Goal: Information Seeking & Learning: Learn about a topic

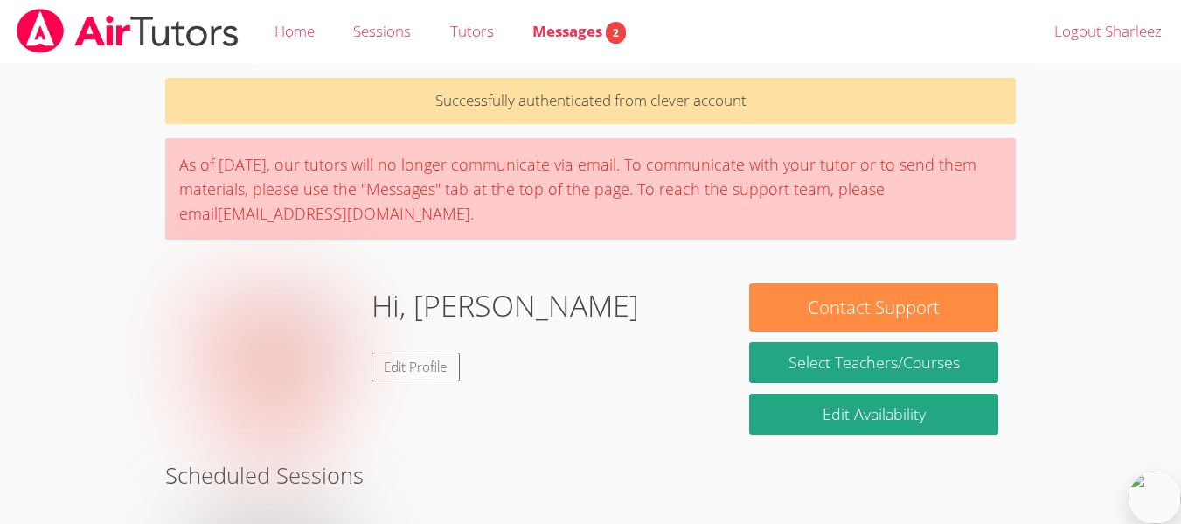
scroll to position [389, 0]
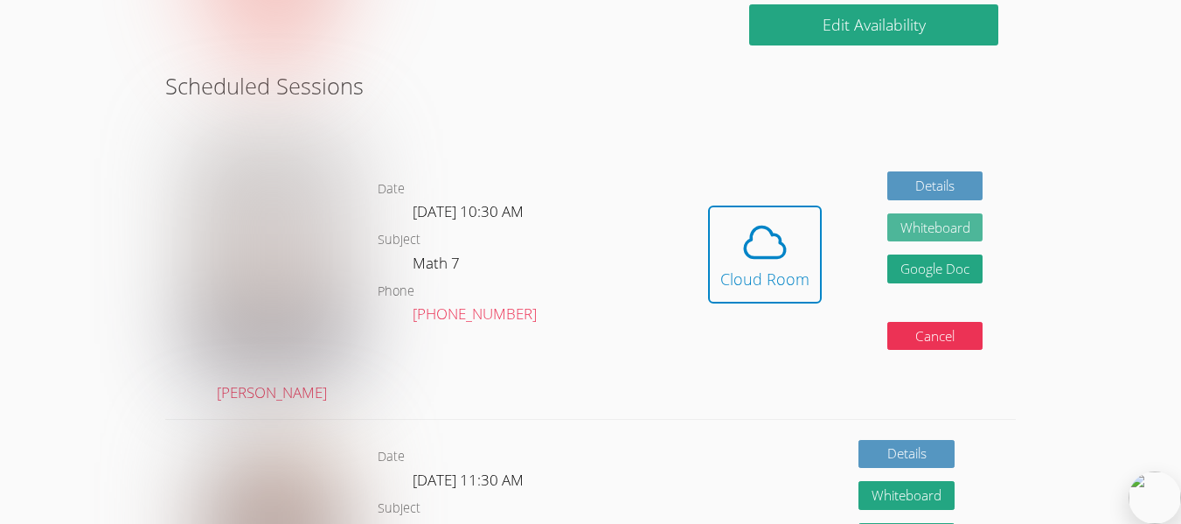
click at [898, 232] on button "Whiteboard" at bounding box center [936, 227] width 96 height 29
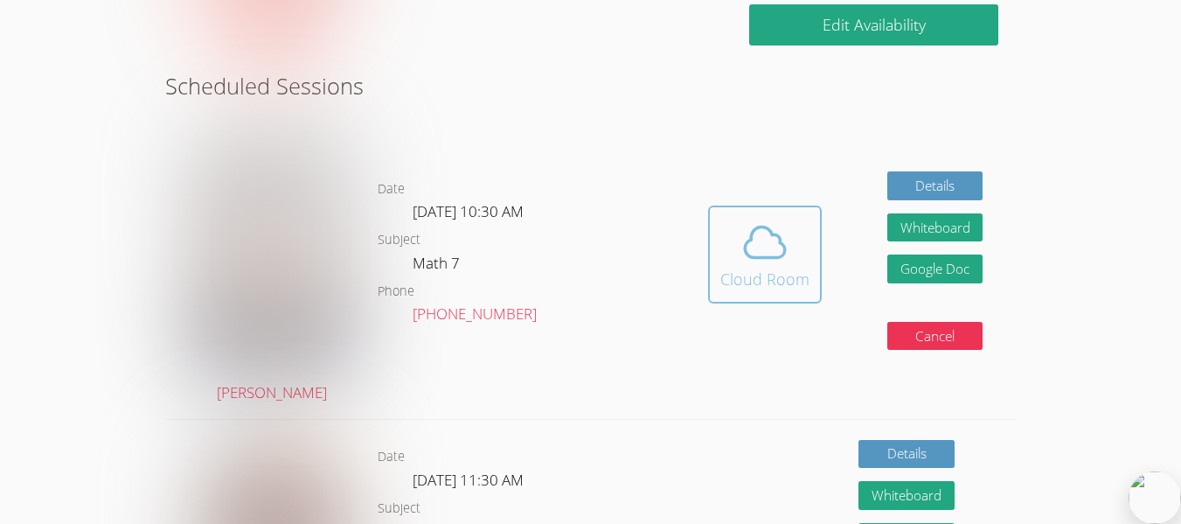
click at [729, 262] on span at bounding box center [765, 242] width 89 height 49
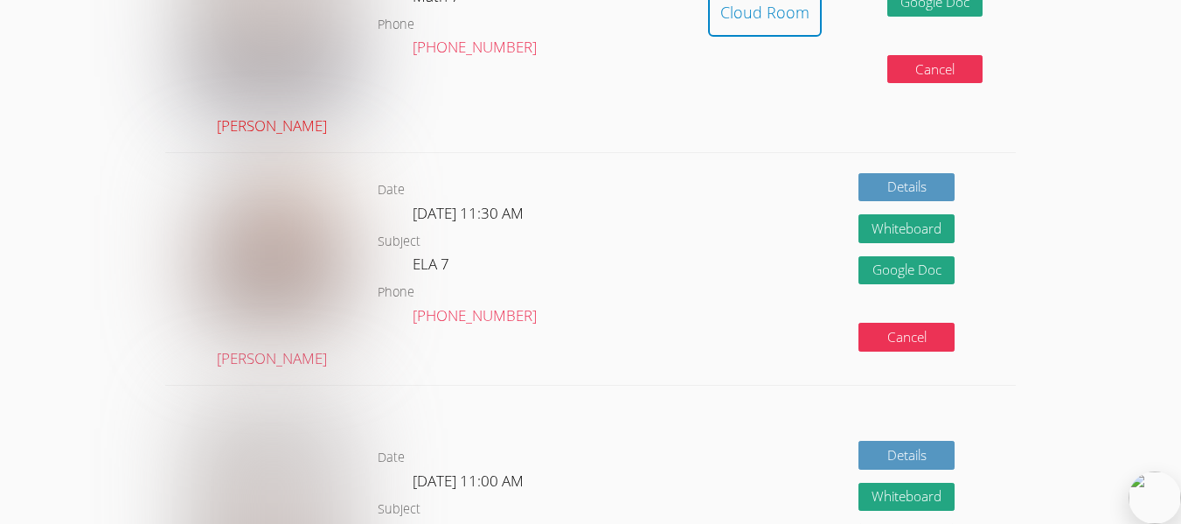
scroll to position [657, 0]
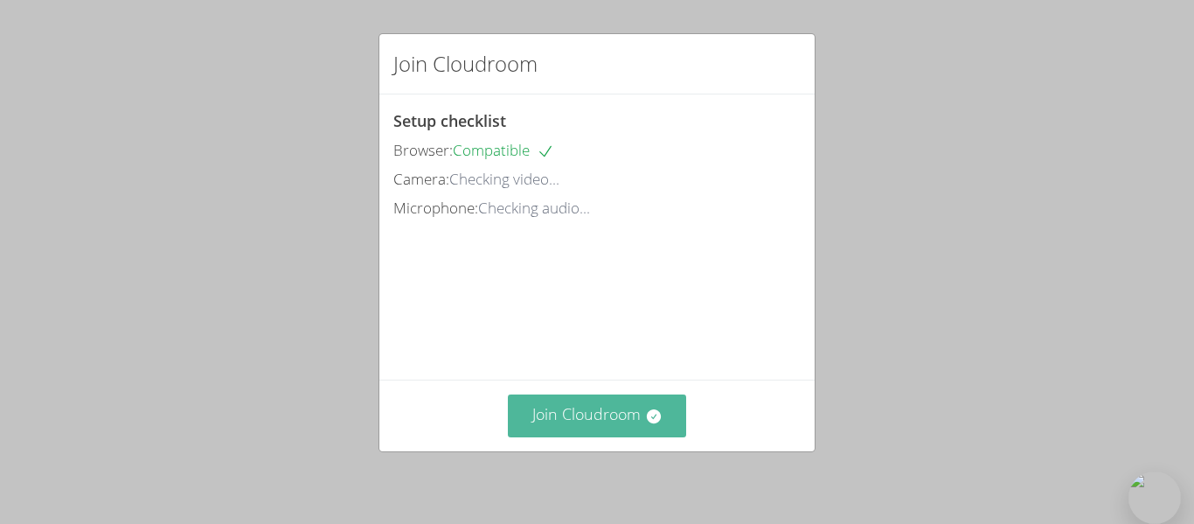
click at [548, 403] on button "Join Cloudroom" at bounding box center [597, 415] width 179 height 43
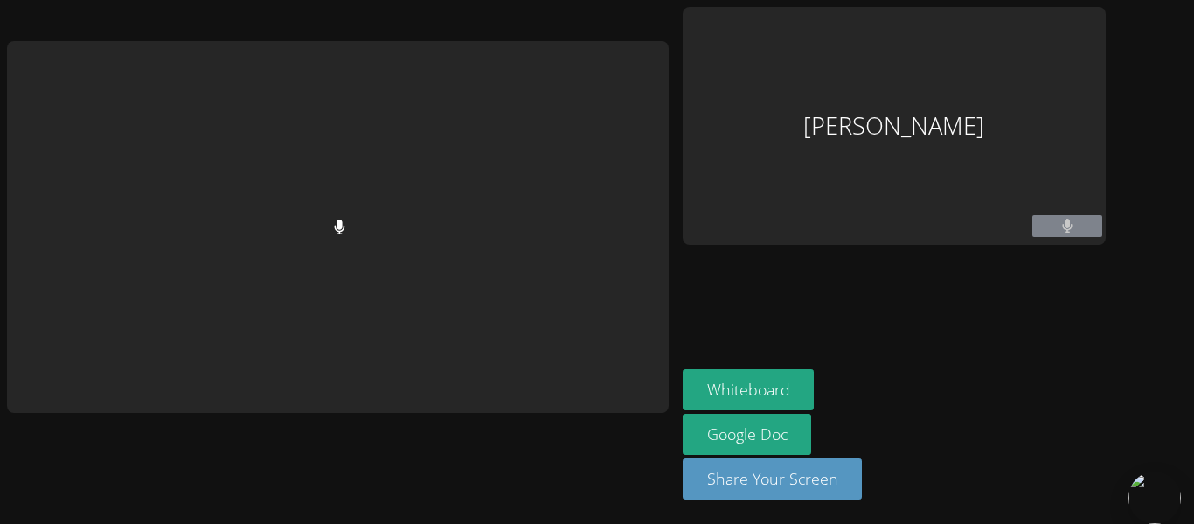
click at [1083, 231] on button at bounding box center [1068, 226] width 70 height 22
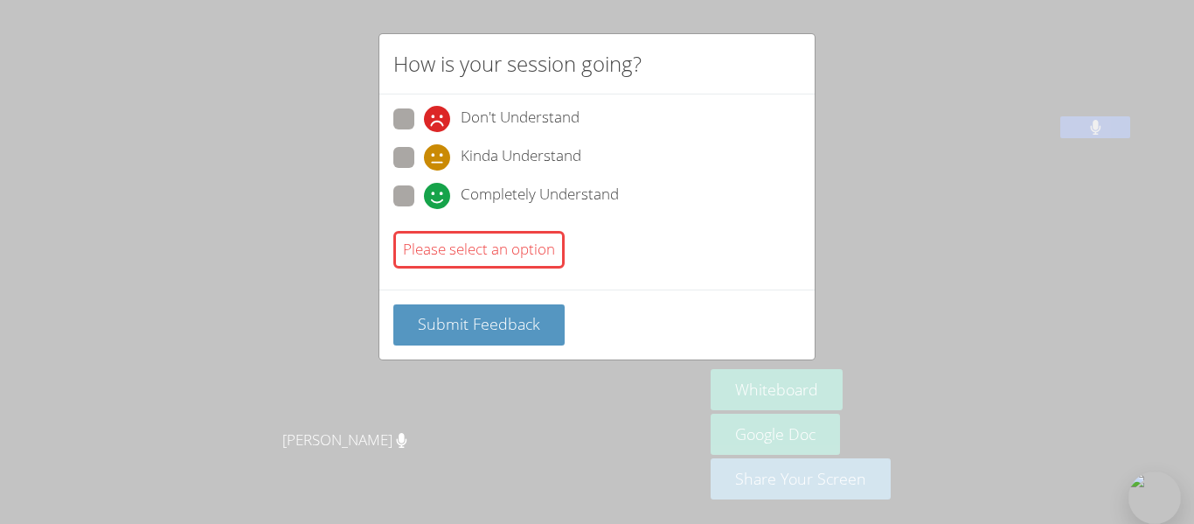
click at [491, 204] on span "Completely Understand" at bounding box center [540, 196] width 158 height 26
click at [439, 200] on input "Completely Understand" at bounding box center [431, 192] width 15 height 15
radio input "true"
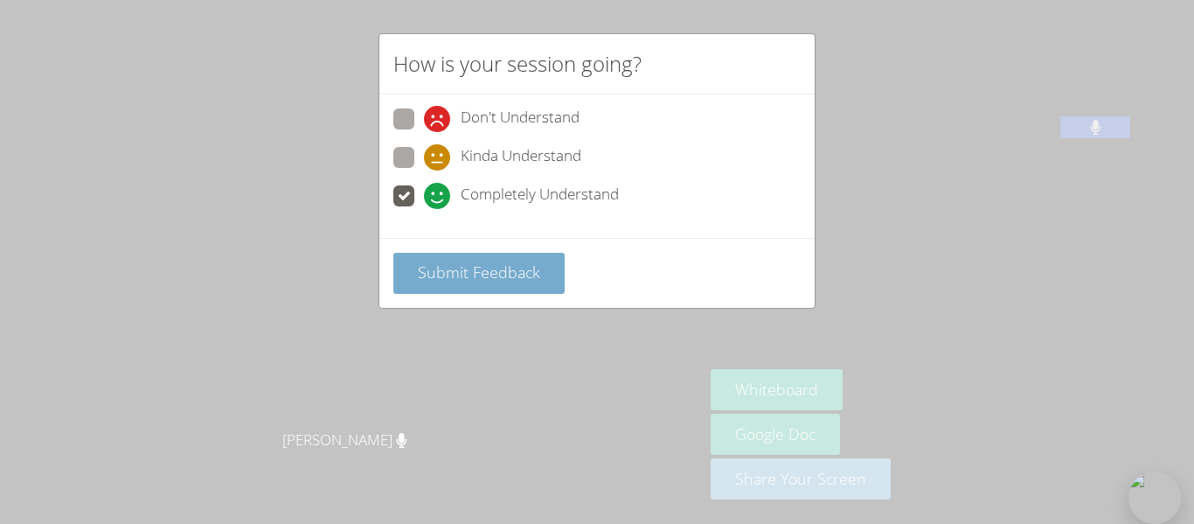
click at [498, 277] on span "Submit Feedback" at bounding box center [479, 271] width 122 height 21
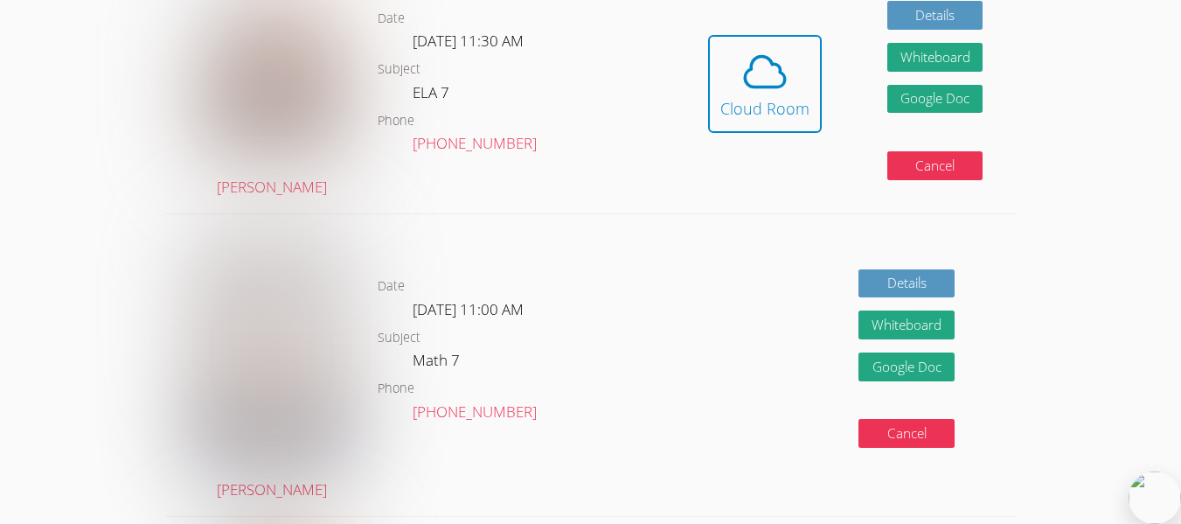
scroll to position [444, 0]
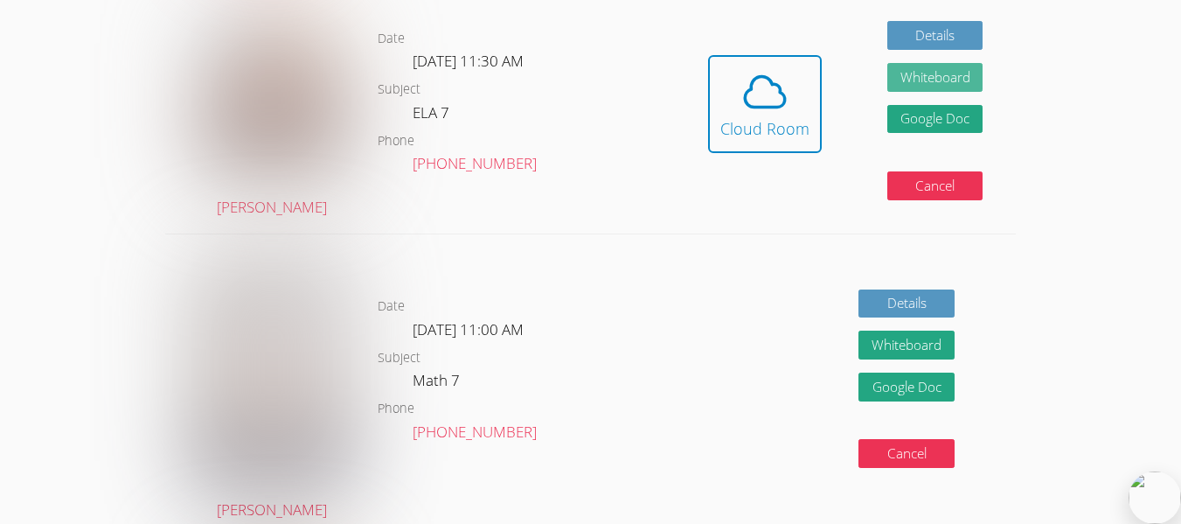
click at [944, 70] on button "Whiteboard" at bounding box center [936, 77] width 96 height 29
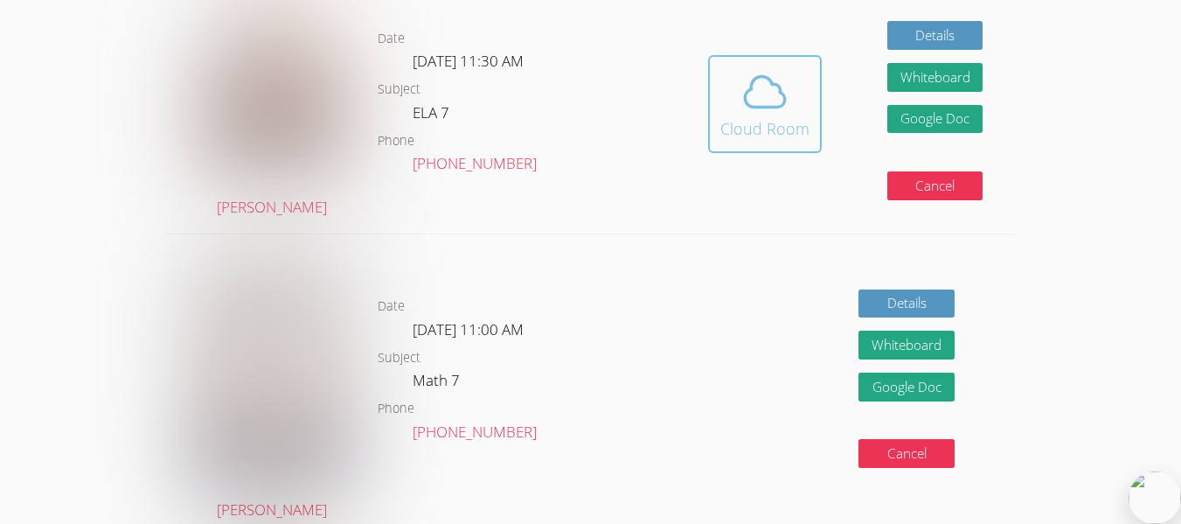
click at [780, 112] on icon at bounding box center [765, 91] width 49 height 49
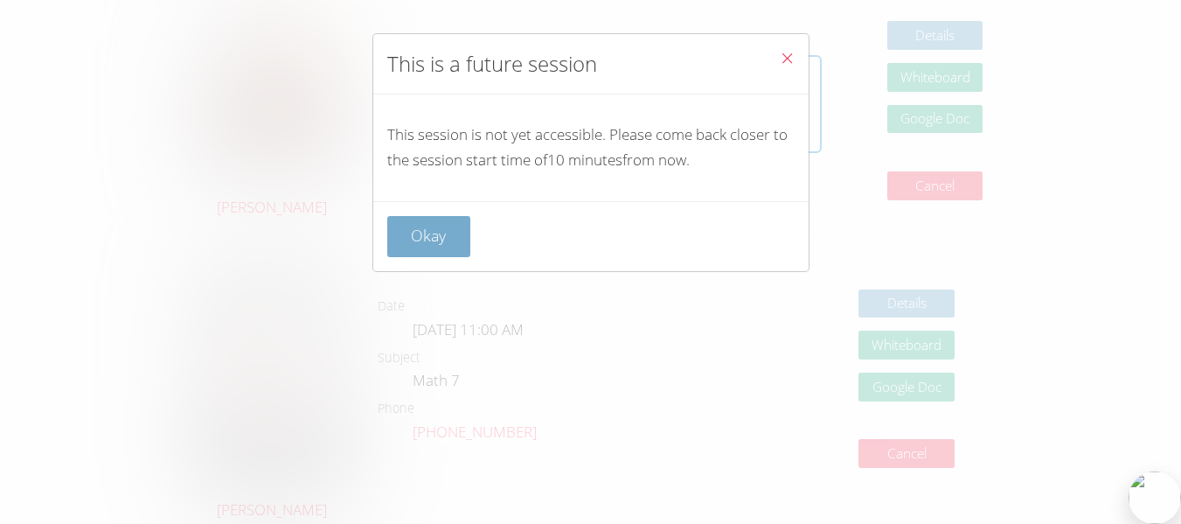
click at [444, 237] on button "Okay" at bounding box center [429, 236] width 84 height 41
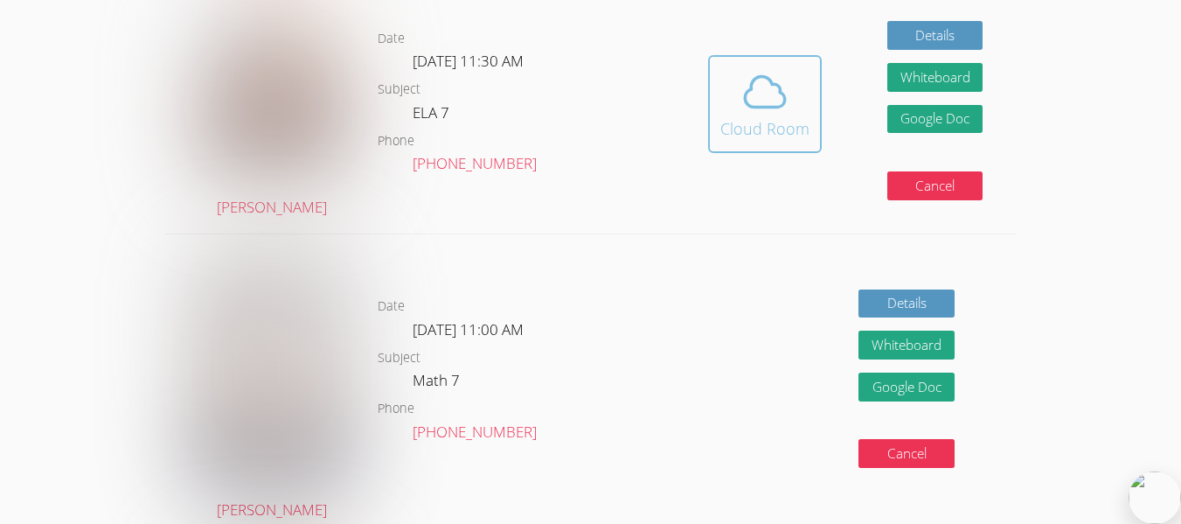
click at [749, 91] on icon at bounding box center [765, 91] width 40 height 31
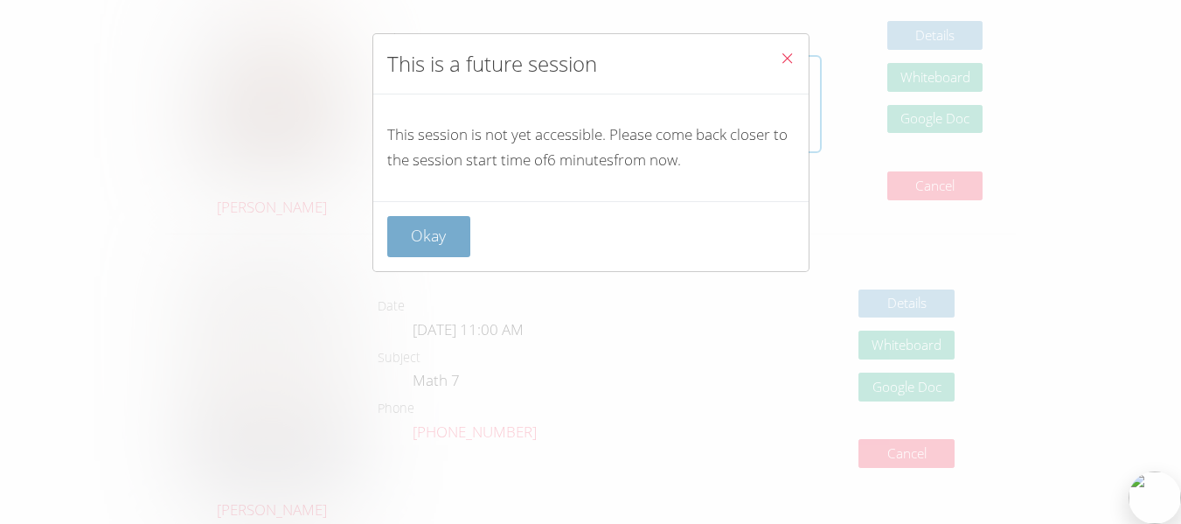
click at [428, 252] on button "Okay" at bounding box center [429, 236] width 84 height 41
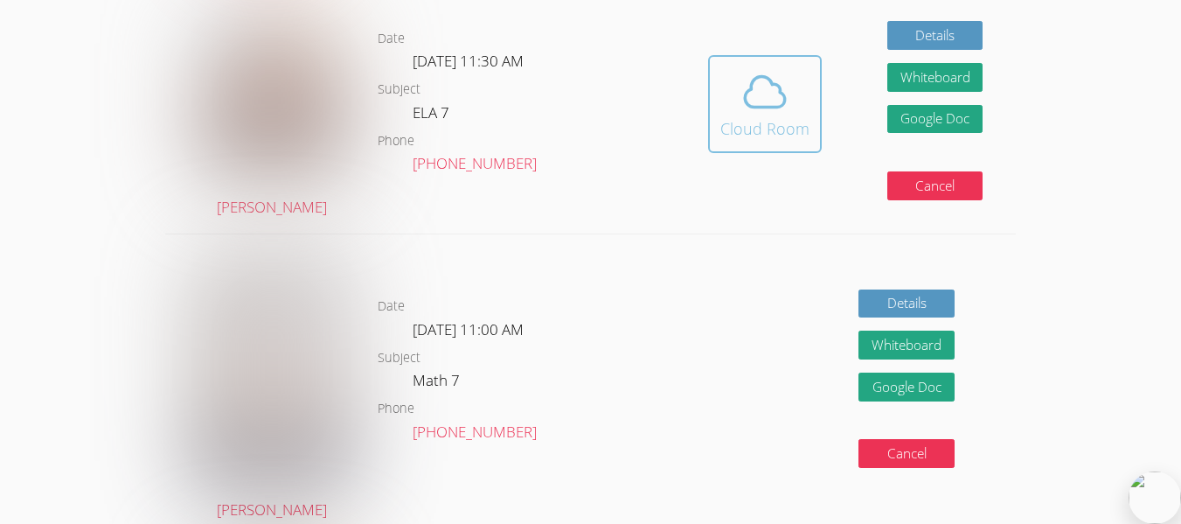
click at [767, 142] on button "Cloud Room" at bounding box center [765, 104] width 114 height 98
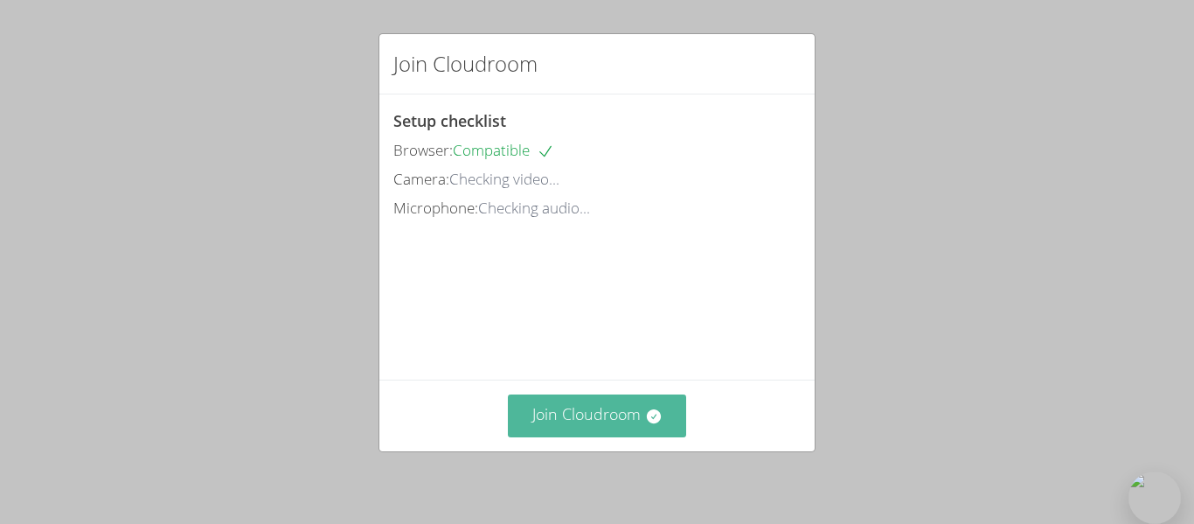
click at [616, 422] on button "Join Cloudroom" at bounding box center [597, 415] width 179 height 43
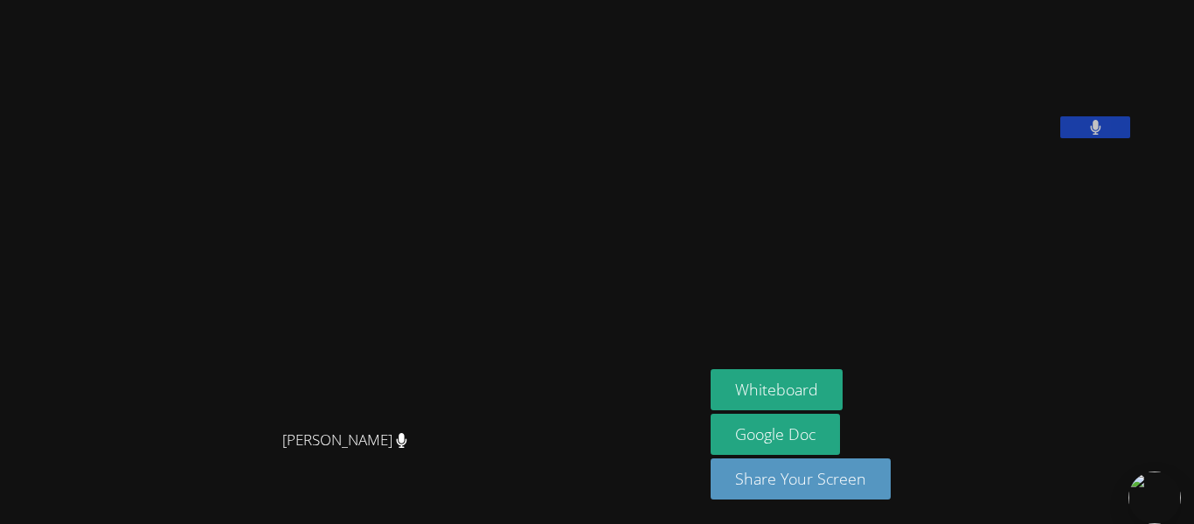
click at [973, 138] on video at bounding box center [842, 72] width 262 height 131
click at [484, 216] on video at bounding box center [352, 227] width 262 height 388
click at [908, 138] on video at bounding box center [842, 72] width 262 height 131
click at [893, 274] on aside "[PERSON_NAME] Whiteboard Google Doc Share Your Screen" at bounding box center [922, 262] width 437 height 524
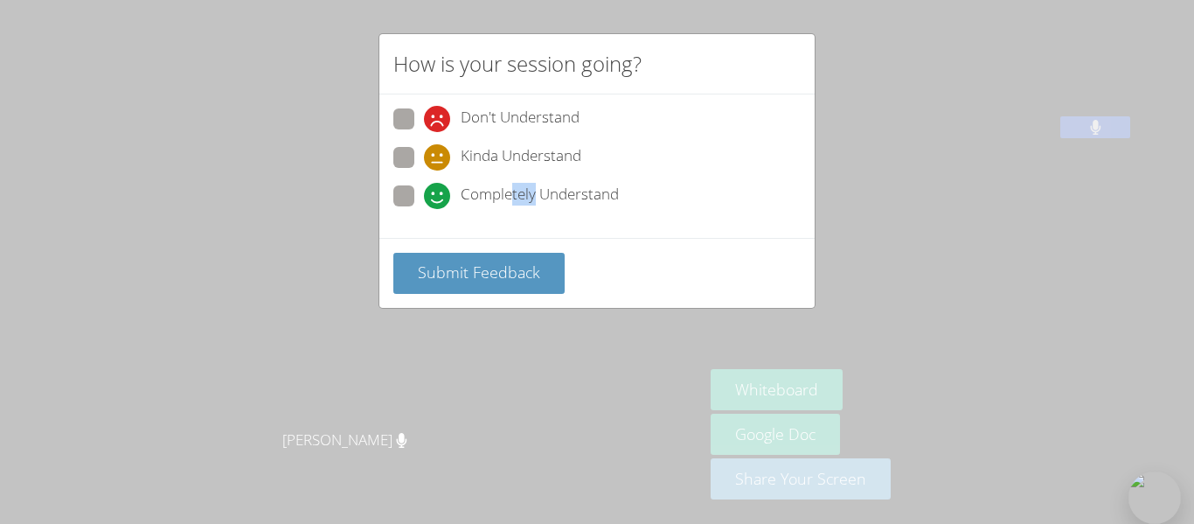
drag, startPoint x: 512, startPoint y: 190, endPoint x: 537, endPoint y: 192, distance: 25.5
click at [537, 192] on span "Completely Understand" at bounding box center [540, 196] width 158 height 26
click at [539, 202] on span "Completely Understand" at bounding box center [540, 196] width 158 height 26
click at [439, 200] on input "Completely Understand" at bounding box center [431, 192] width 15 height 15
radio input "true"
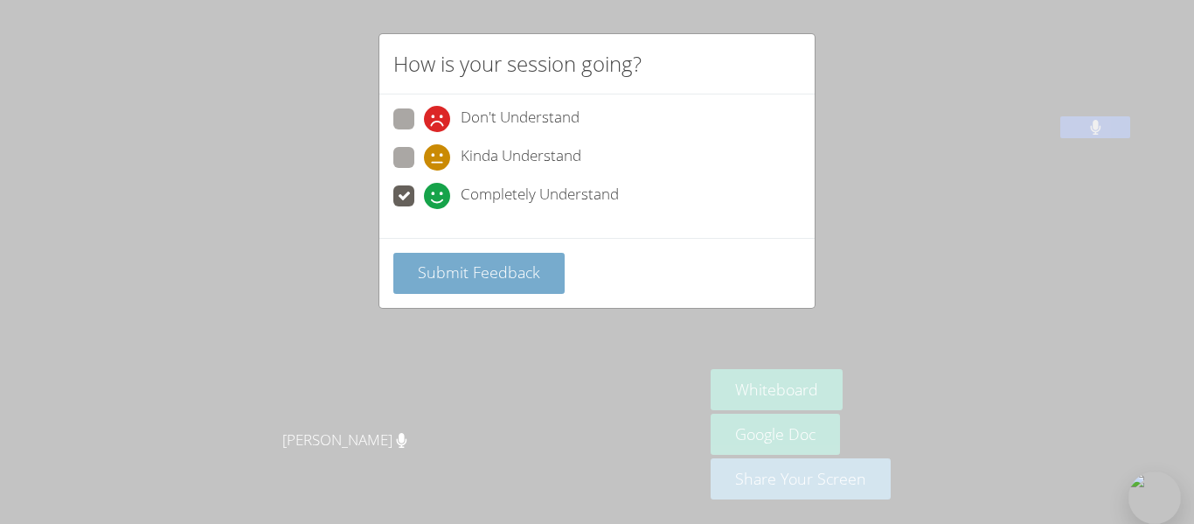
click at [472, 273] on span "Submit Feedback" at bounding box center [479, 271] width 122 height 21
